Goal: Contribute content: Contribute content

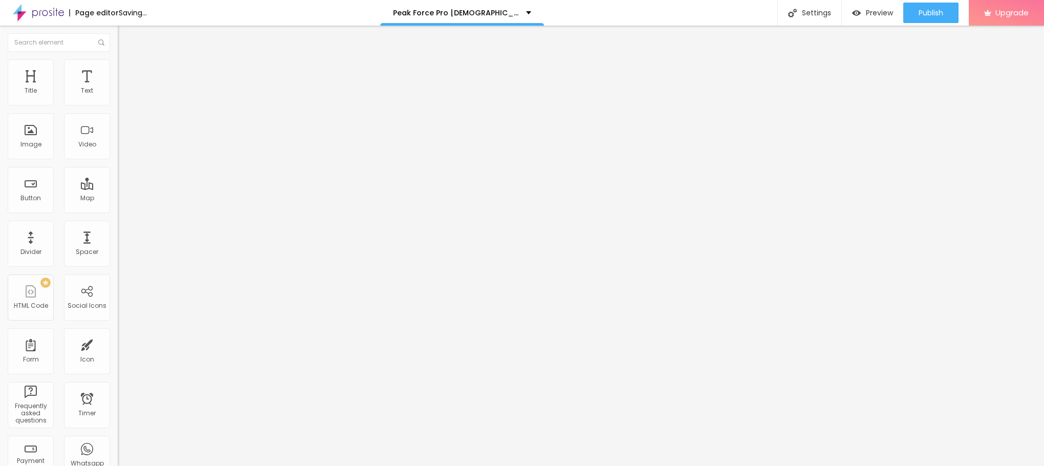
click at [118, 88] on span "Add image" at bounding box center [139, 83] width 42 height 9
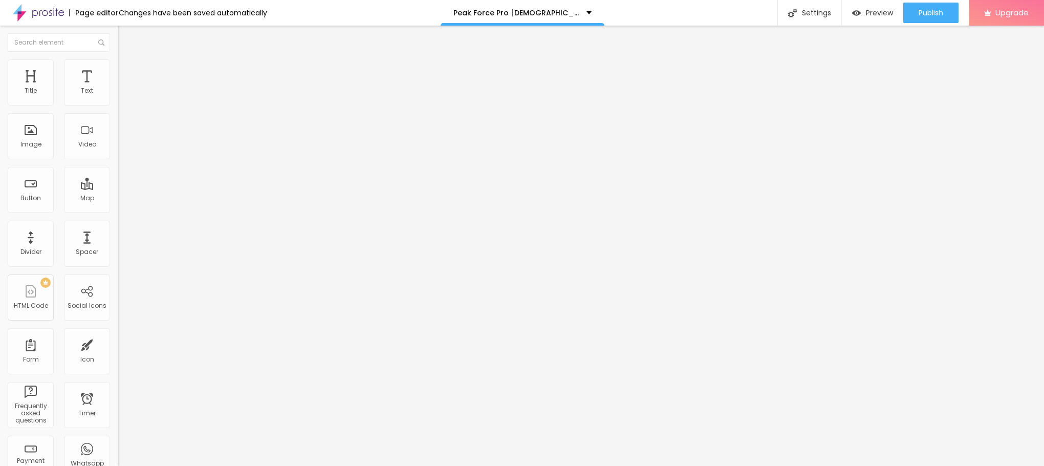
drag, startPoint x: 47, startPoint y: 273, endPoint x: 23, endPoint y: 310, distance: 43.7
click at [118, 234] on div "Change image Image description (Alt) Align Aspect Ratio Original Cinema 16:9 De…" at bounding box center [177, 157] width 118 height 154
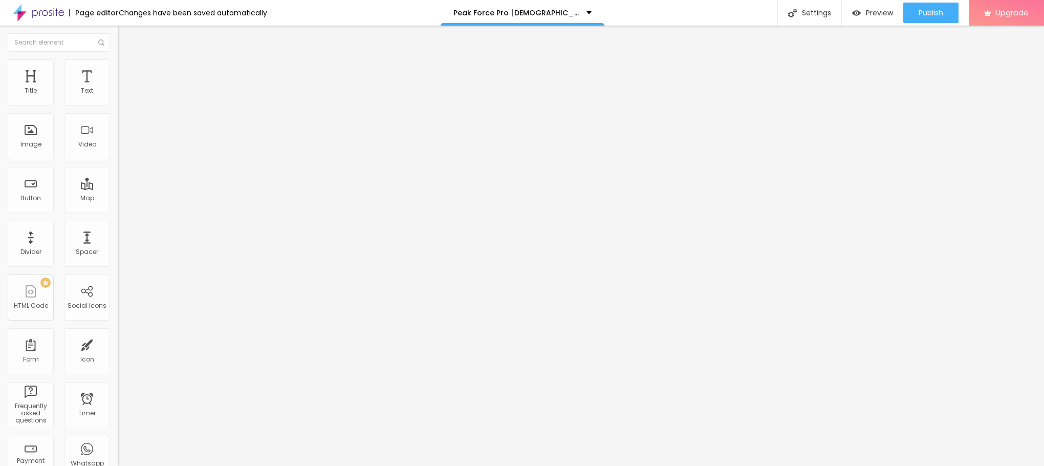
click at [118, 62] on img at bounding box center [122, 63] width 9 height 9
type input "95"
type input "90"
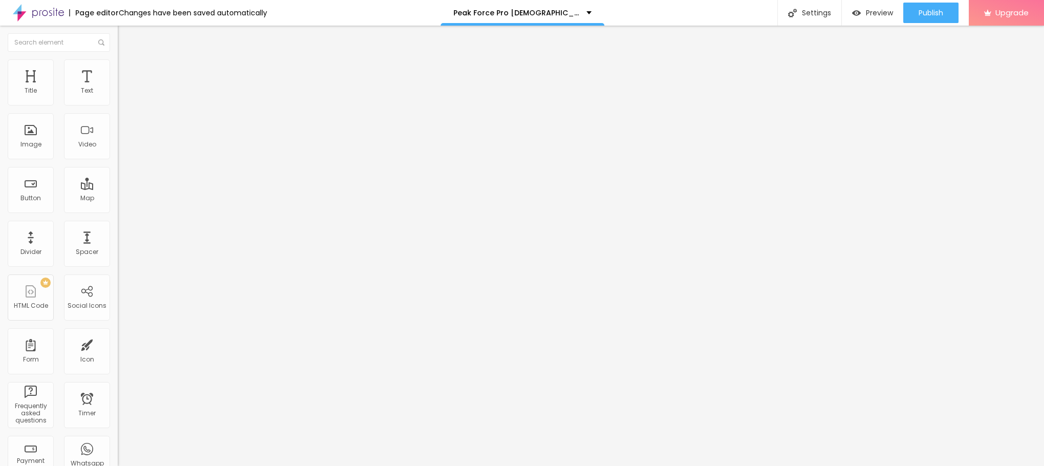
type input "85"
type input "80"
type input "75"
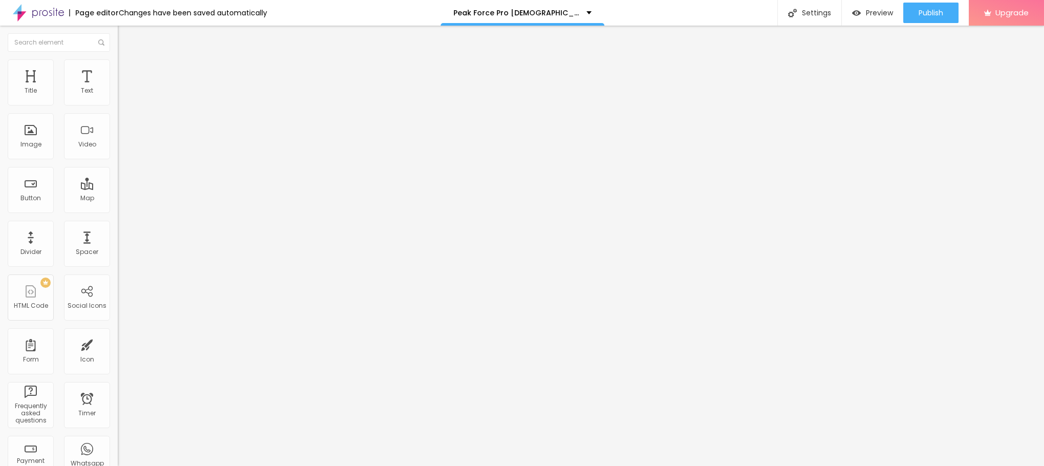
type input "75"
type input "70"
type input "65"
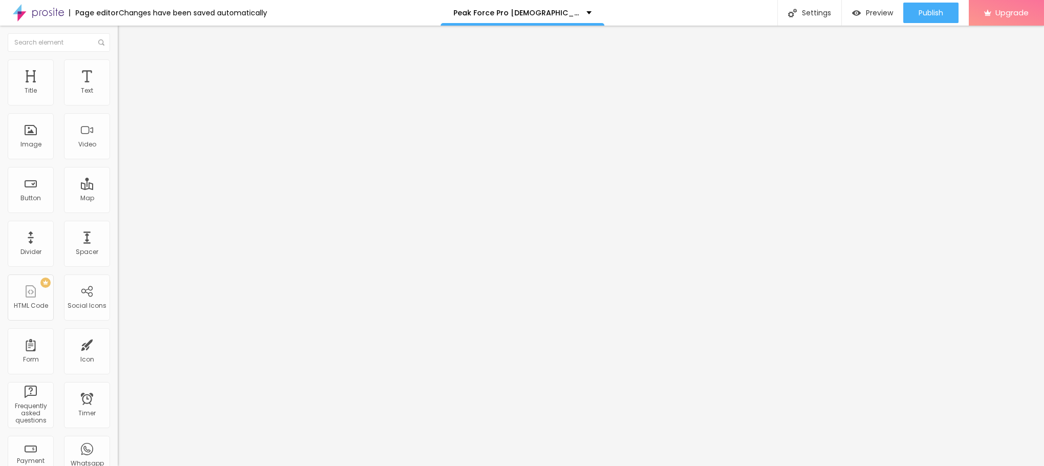
type input "55"
type input "50"
type input "45"
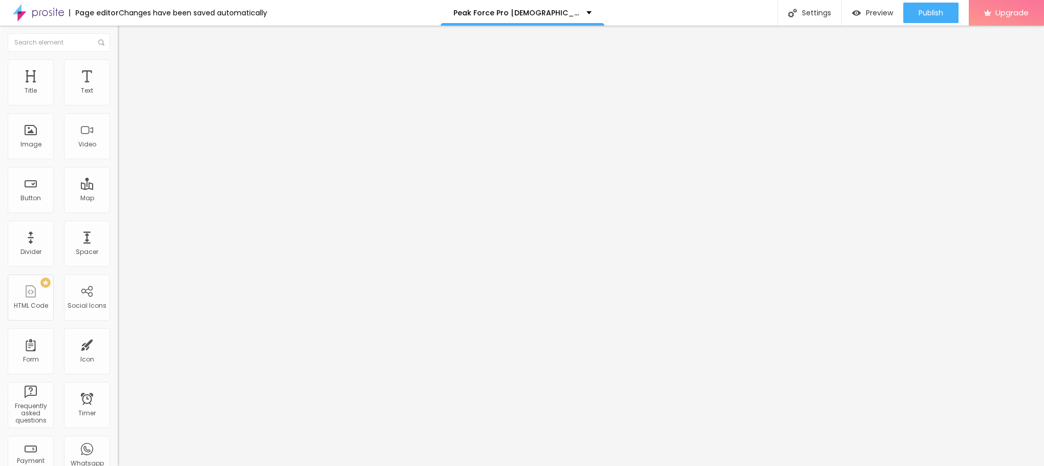
drag, startPoint x: 107, startPoint y: 108, endPoint x: 47, endPoint y: 114, distance: 61.2
type input "45"
click at [118, 105] on input "range" at bounding box center [151, 101] width 66 height 8
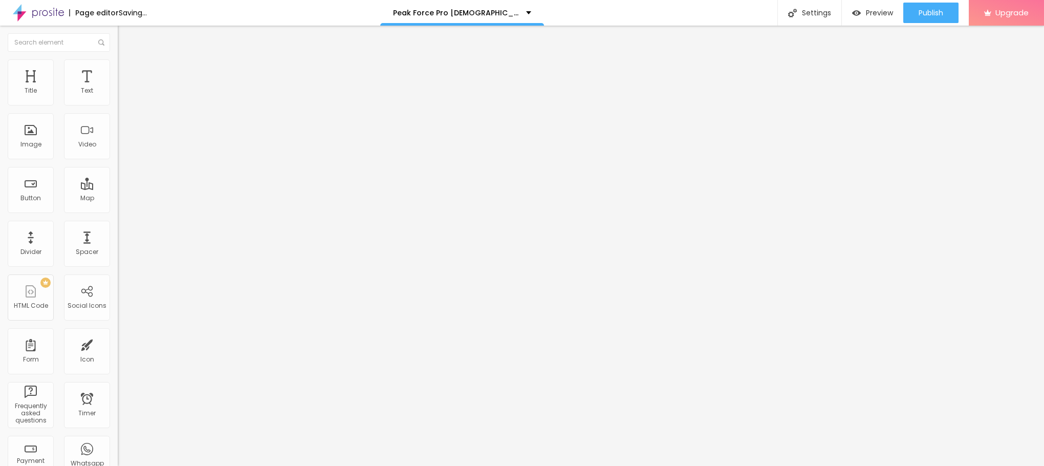
click at [118, 84] on div "Size 45 px % 0 Border radius Shadow DISABLED Reset to default" at bounding box center [177, 182] width 118 height 205
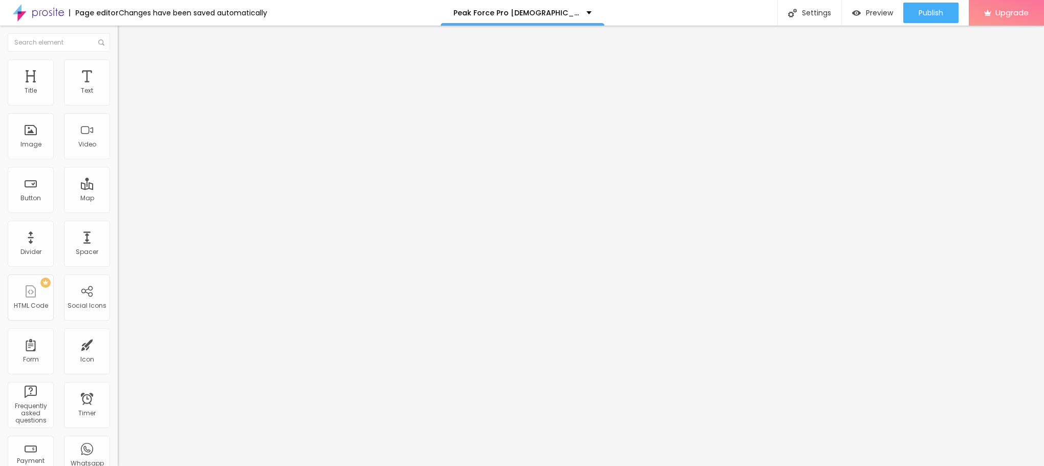
click at [118, 42] on button "Edit Image" at bounding box center [177, 38] width 118 height 24
click at [118, 210] on input "text" at bounding box center [179, 205] width 123 height 10
paste input "[URL][DOMAIN_NAME]"
type input "[URL][DOMAIN_NAME]"
click at [118, 93] on div "Image description (Alt)" at bounding box center [177, 90] width 118 height 6
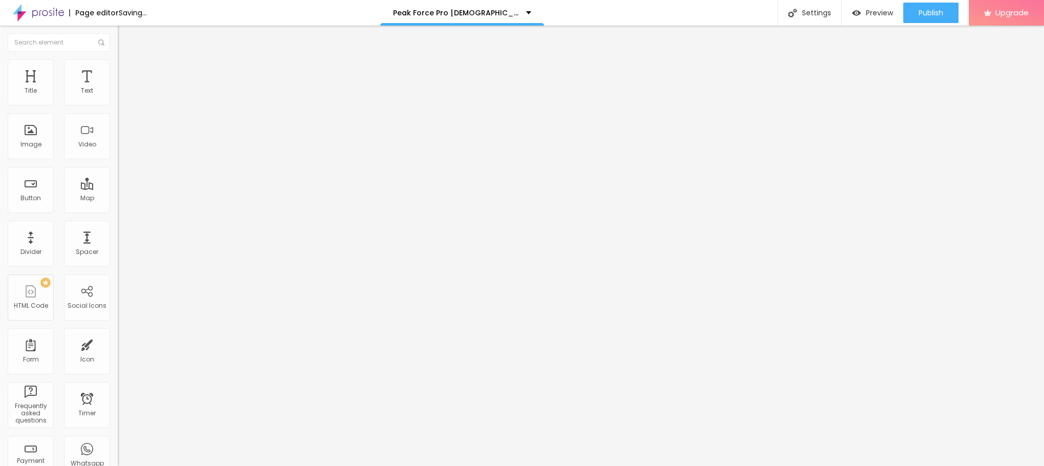
click at [118, 103] on input "text" at bounding box center [179, 98] width 123 height 10
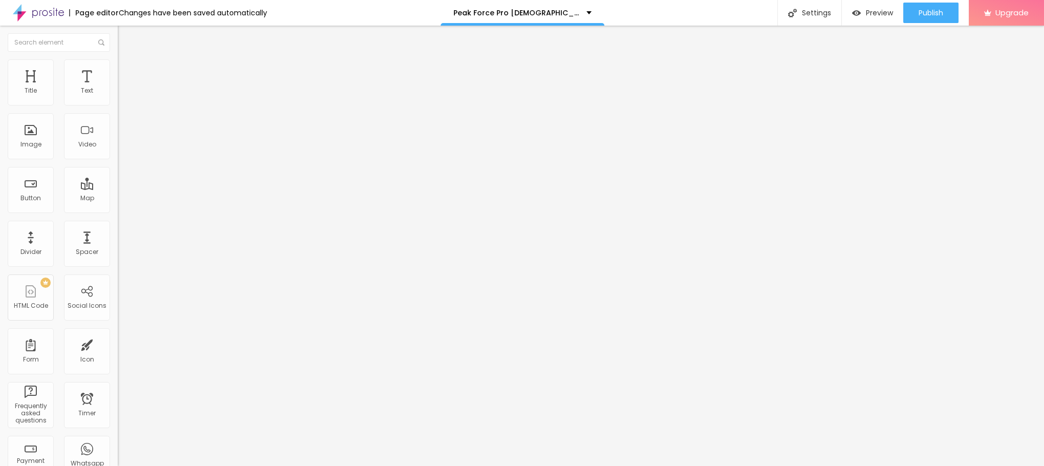
paste input "Peak Force Pro [DEMOGRAPHIC_DATA][MEDICAL_DATA] [GEOGRAPHIC_DATA]"
type input "Peak Force Pro [DEMOGRAPHIC_DATA][MEDICAL_DATA] [GEOGRAPHIC_DATA]"
drag, startPoint x: 61, startPoint y: 215, endPoint x: 0, endPoint y: 198, distance: 63.7
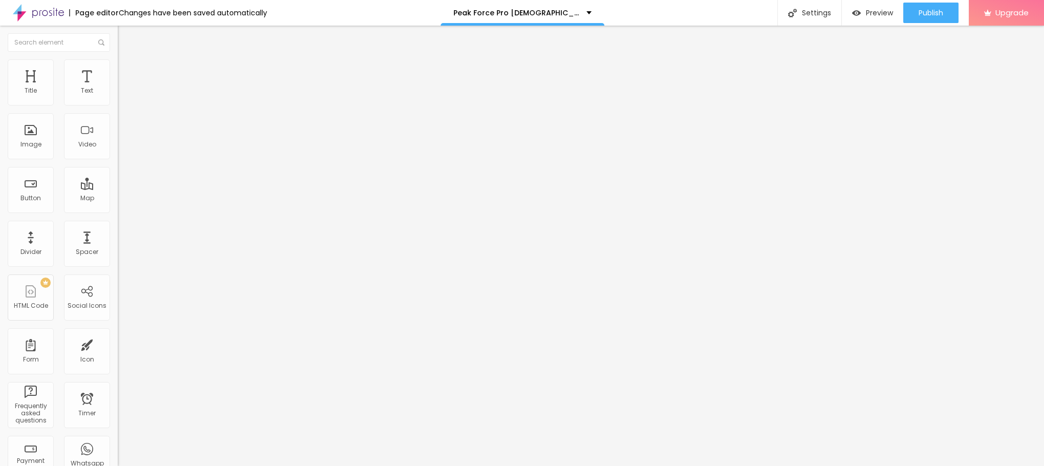
click at [118, 198] on div "Text Click me Align Size Default Small Default Big Link URL https:// Open in ne…" at bounding box center [177, 154] width 118 height 149
drag, startPoint x: 67, startPoint y: 114, endPoint x: 4, endPoint y: 88, distance: 68.2
click at [118, 88] on div "Text Click me Align Size Default Small Default Big Link URL https:// Open in ne…" at bounding box center [177, 154] width 118 height 149
paste input "😍👇SHOP NOW😍👇"
type input "😍👇SHOP NOW😍👇"
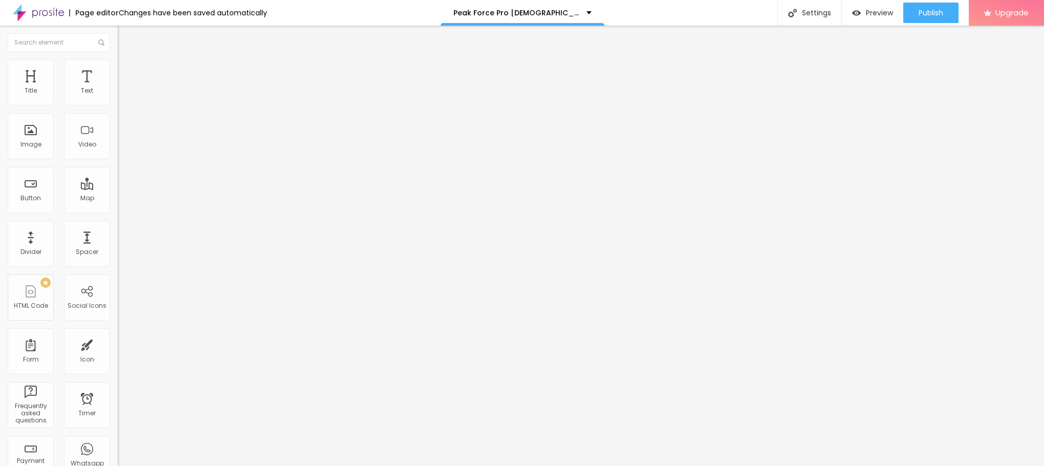
drag, startPoint x: 82, startPoint y: 212, endPoint x: 0, endPoint y: 203, distance: 82.4
click at [118, 203] on div "Text 😍👇SHOP NOW😍👇 Align Size Default Small Default Big Link URL https:// Open i…" at bounding box center [177, 154] width 118 height 149
paste input "[URL][DOMAIN_NAME]"
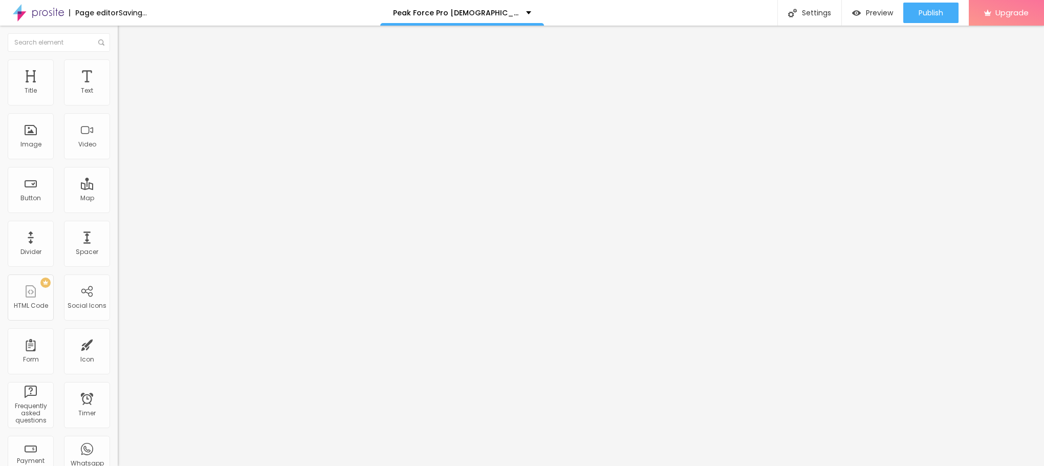
type input "[URL][DOMAIN_NAME]"
click at [118, 160] on span "Default" at bounding box center [129, 157] width 22 height 9
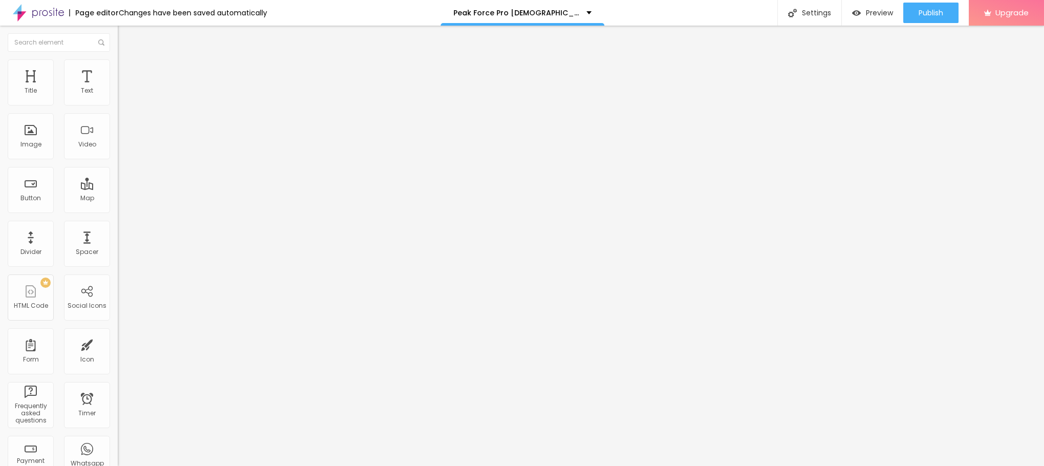
drag, startPoint x: 80, startPoint y: 203, endPoint x: 72, endPoint y: 169, distance: 34.8
click at [118, 169] on ul "Small Default Big" at bounding box center [177, 171] width 118 height 22
click at [118, 166] on div "Small" at bounding box center [177, 163] width 118 height 6
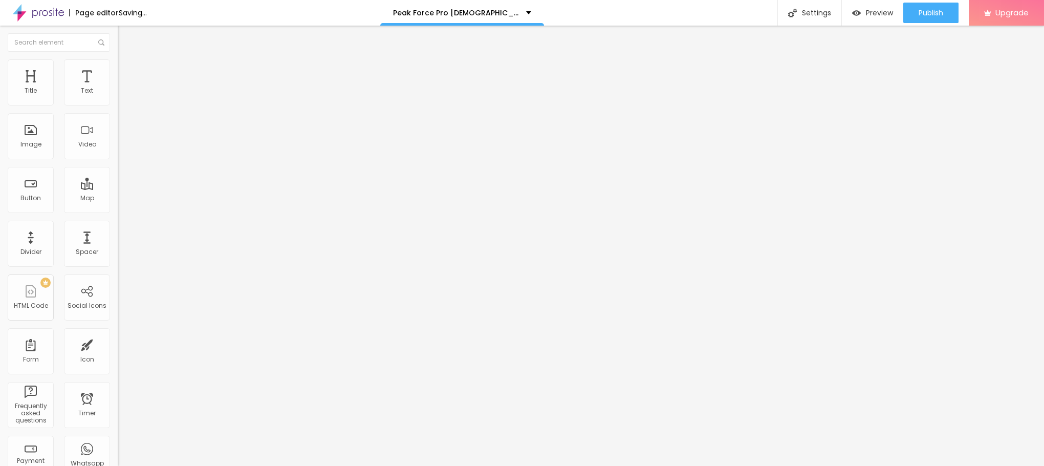
click at [125, 33] on img "button" at bounding box center [129, 37] width 8 height 8
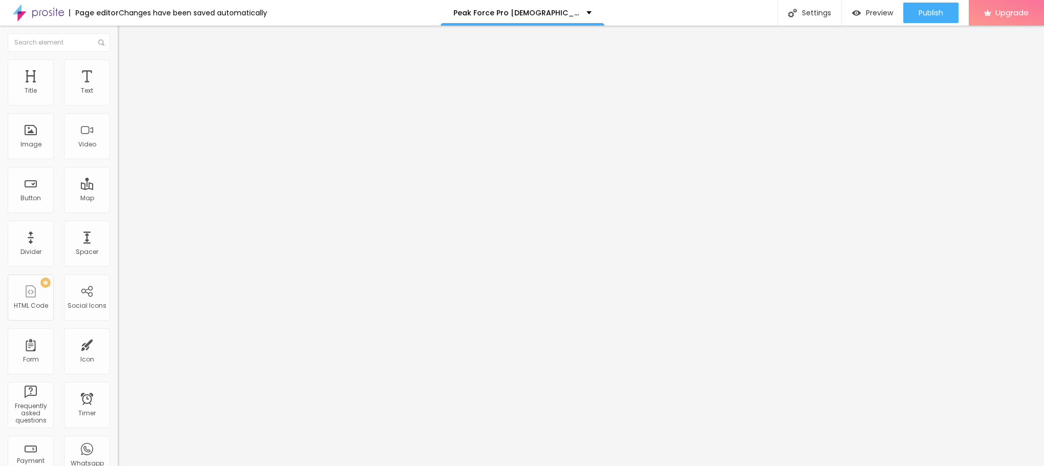
click at [122, 148] on icon "button" at bounding box center [125, 145] width 6 height 6
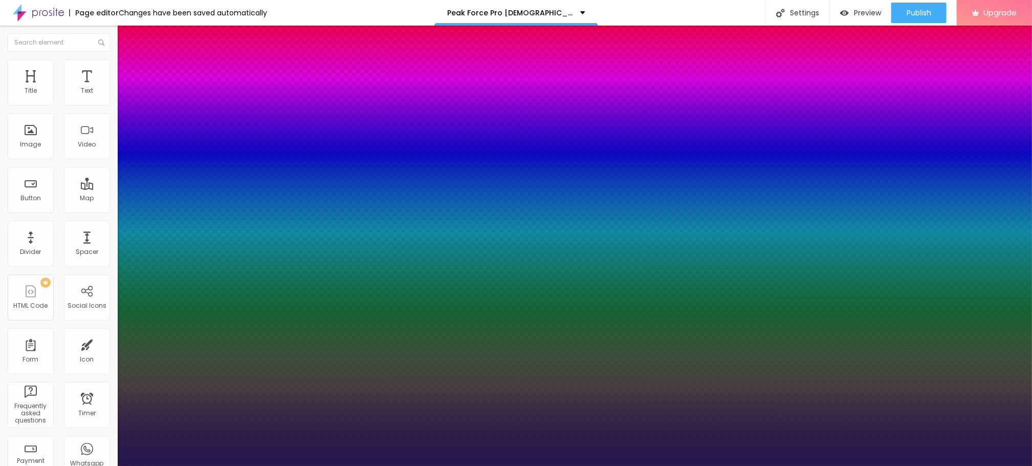
type input "1"
type input "13"
type input "1"
type input "18"
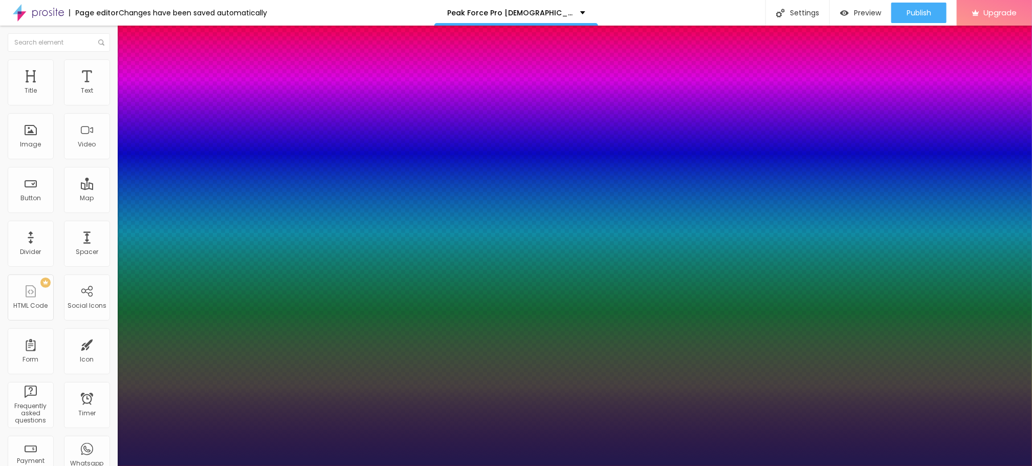
type input "18"
type input "1"
type input "24"
type input "1"
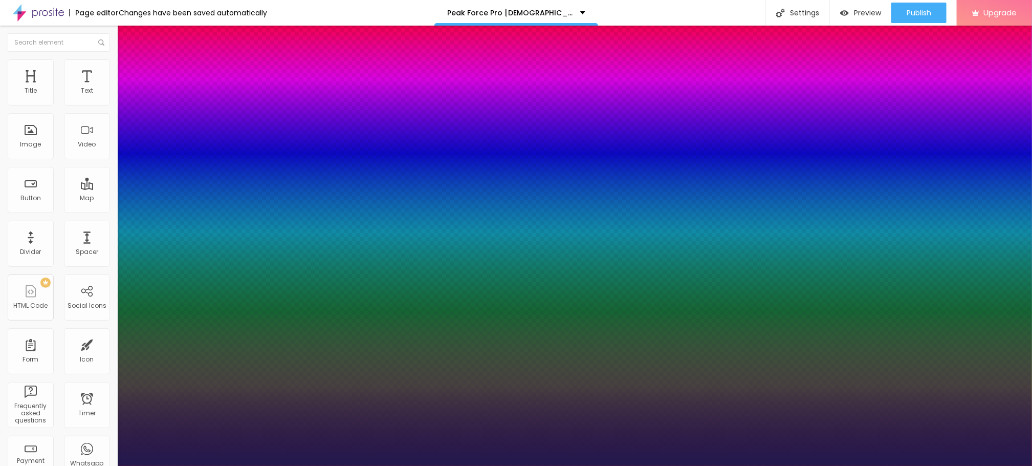
type input "26"
type input "1"
type input "27"
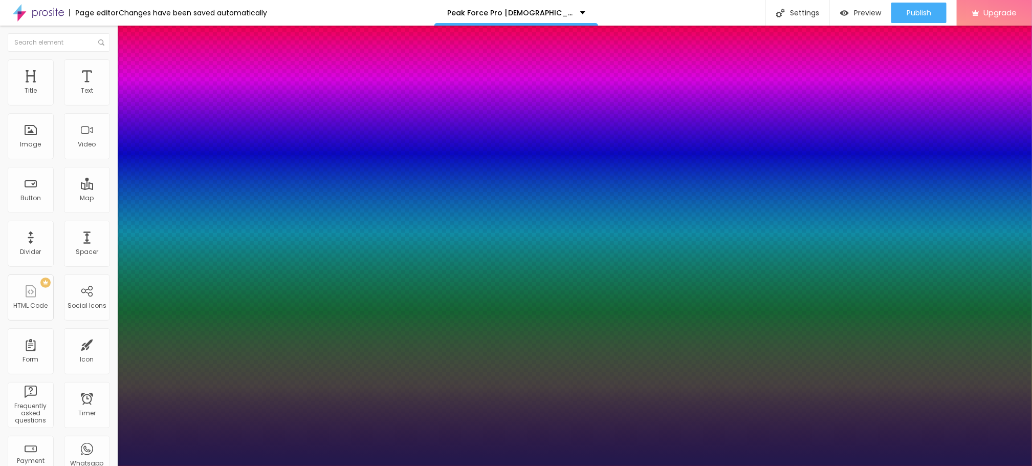
type input "1"
type input "28"
type input "1"
type input "30"
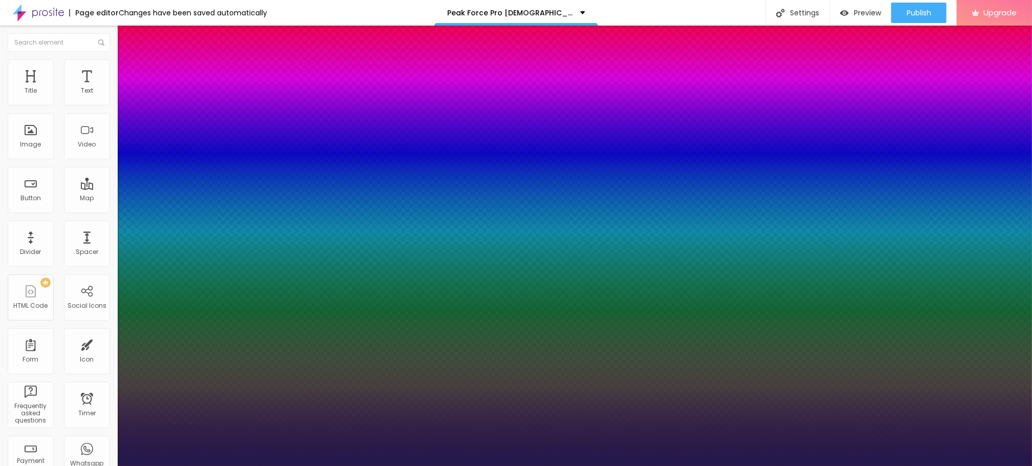
type input "30"
type input "1"
drag, startPoint x: 136, startPoint y: 287, endPoint x: 149, endPoint y: 289, distance: 14.0
type input "30"
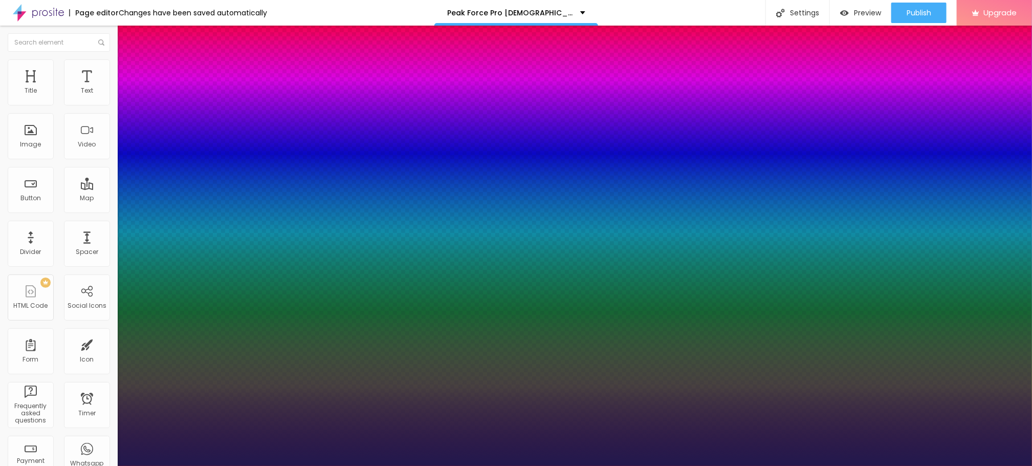
type input "1"
click at [439, 465] on div at bounding box center [516, 466] width 1032 height 0
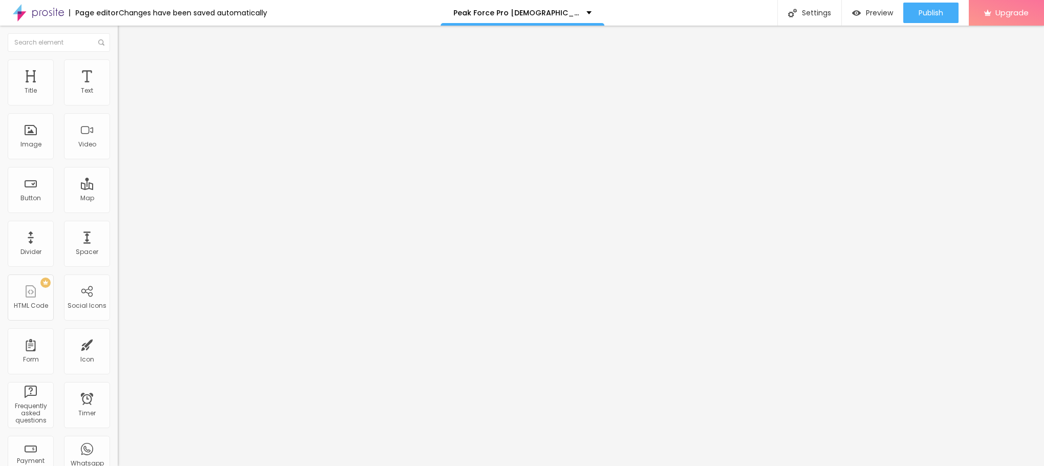
click at [118, 98] on button "button" at bounding box center [125, 93] width 14 height 11
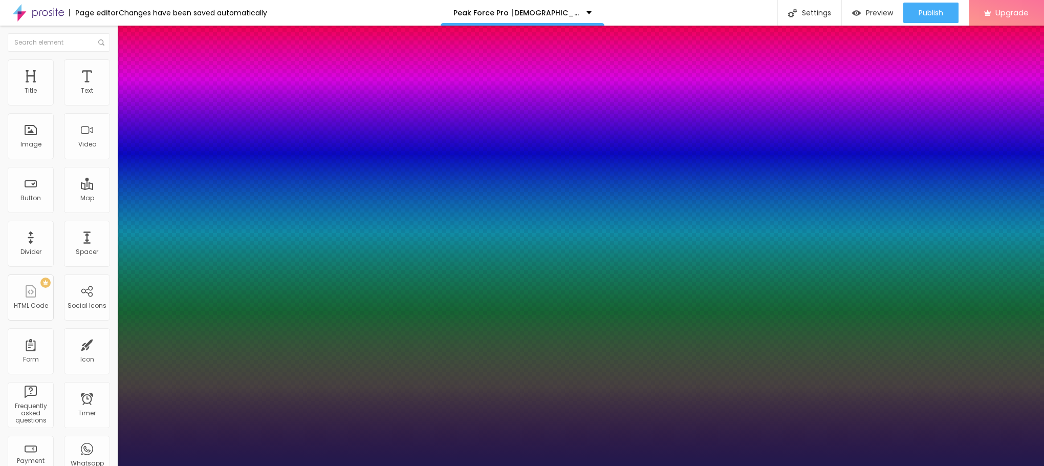
type input "1"
type input "14"
type input "1"
type input "19"
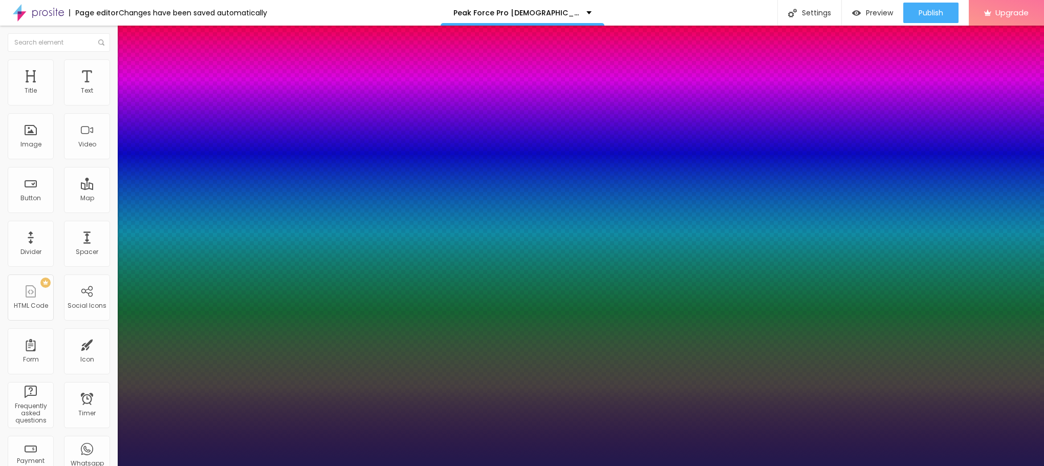
type input "19"
type input "1"
type input "20"
type input "1"
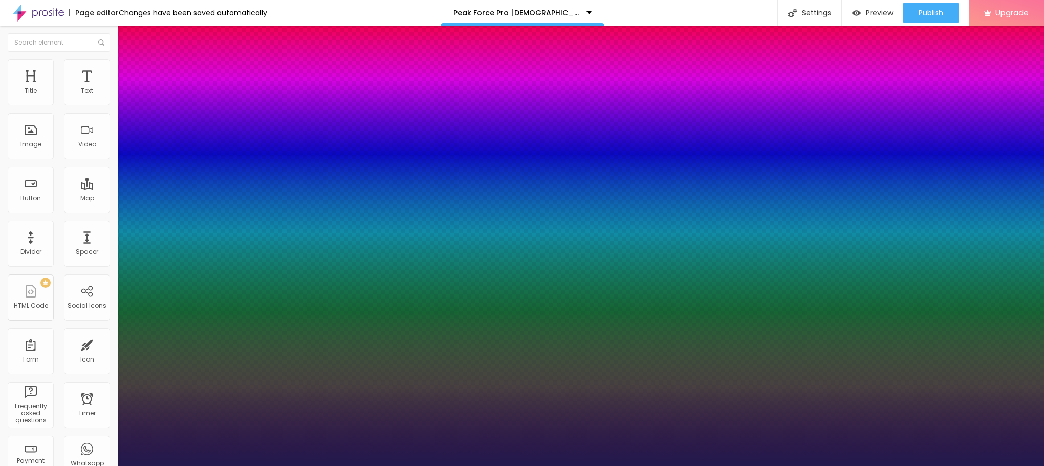
type input "23"
type input "1"
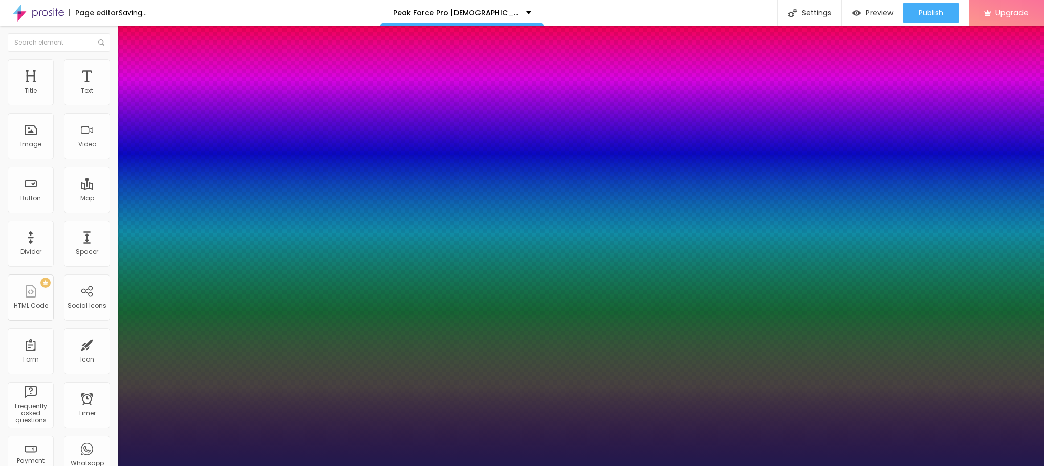
drag, startPoint x: 136, startPoint y: 174, endPoint x: 144, endPoint y: 174, distance: 8.7
type input "23"
type input "1"
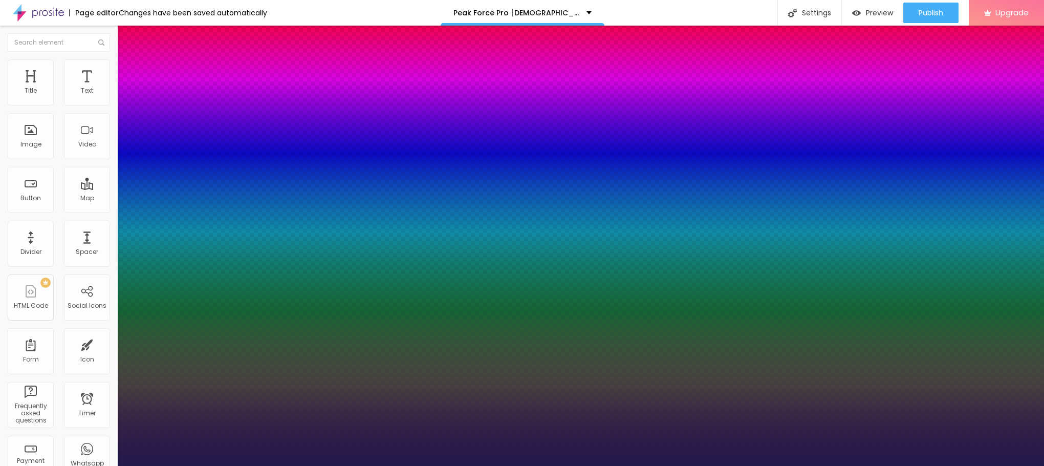
type input "19"
type input "1"
type input "19"
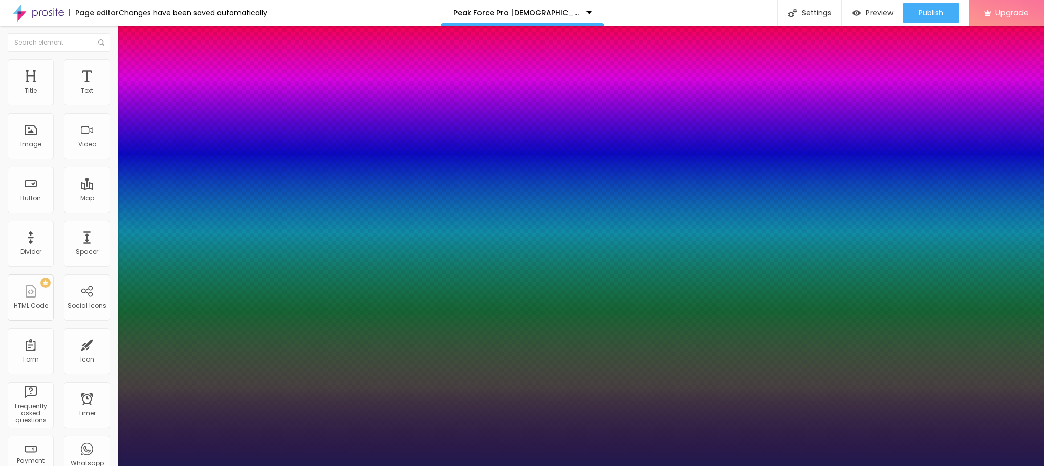
click at [350, 465] on div at bounding box center [522, 466] width 1044 height 0
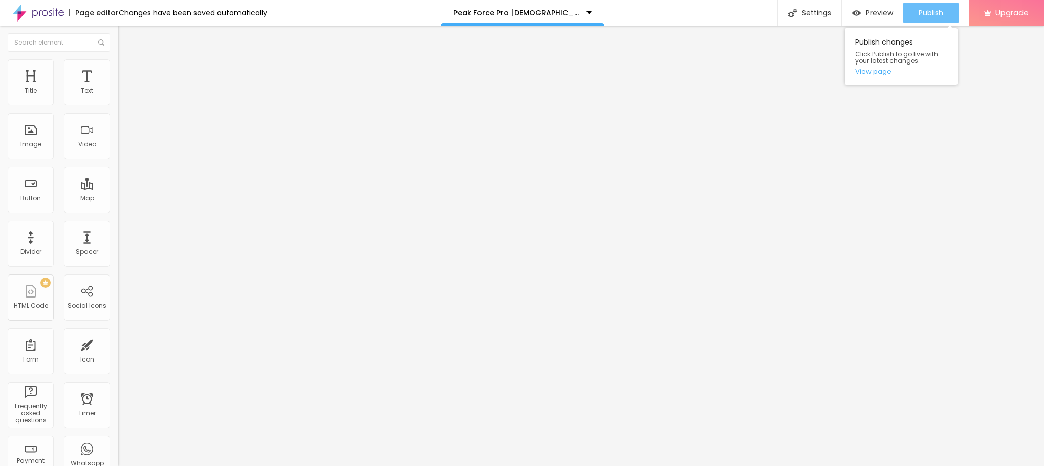
drag, startPoint x: 937, startPoint y: 2, endPoint x: 947, endPoint y: 2, distance: 10.2
click at [947, 3] on button "Publish" at bounding box center [930, 13] width 55 height 20
click at [874, 71] on link "View page" at bounding box center [901, 71] width 92 height 7
